Goal: Task Accomplishment & Management: Use online tool/utility

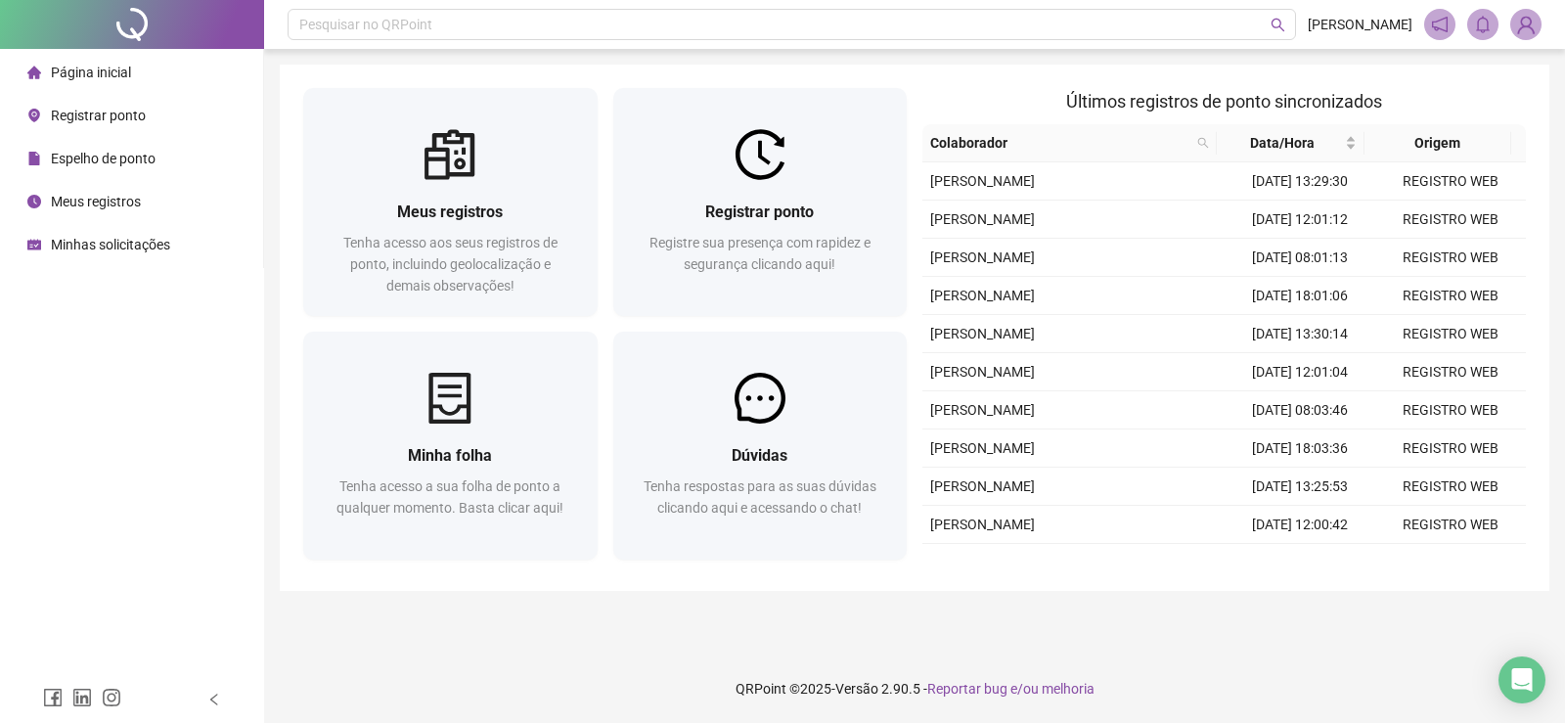
click at [93, 109] on span "Registrar ponto" at bounding box center [98, 116] width 95 height 16
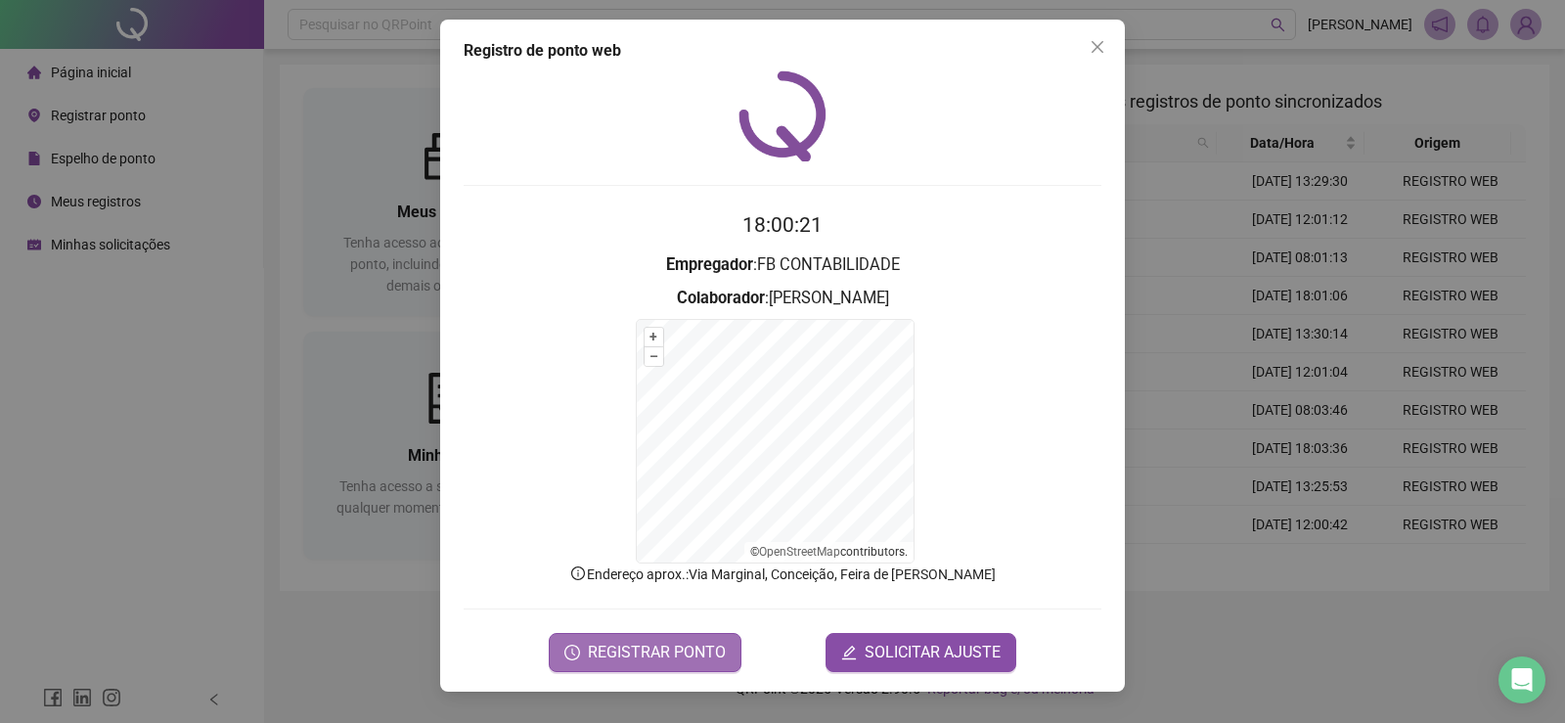
click at [663, 646] on span "REGISTRAR PONTO" at bounding box center [657, 652] width 138 height 23
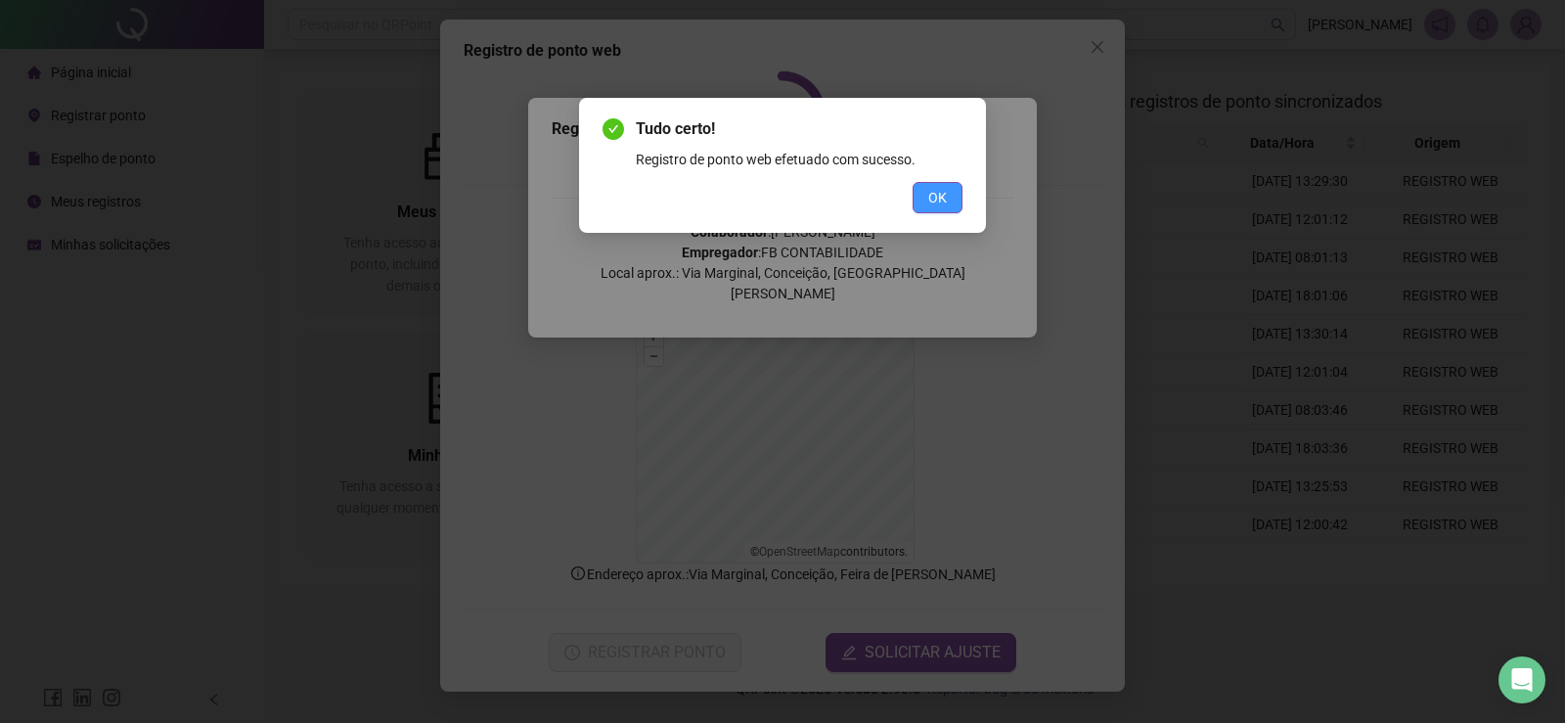
click at [947, 195] on button "OK" at bounding box center [938, 197] width 50 height 31
